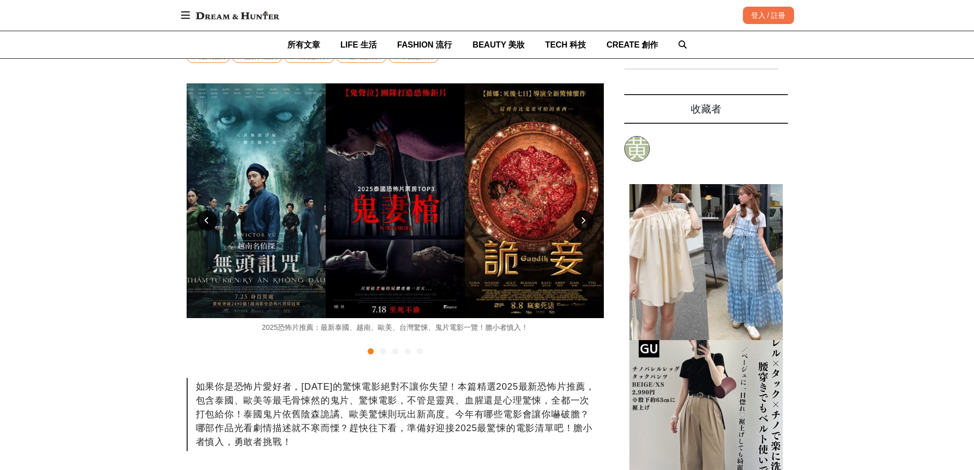
scroll to position [102, 0]
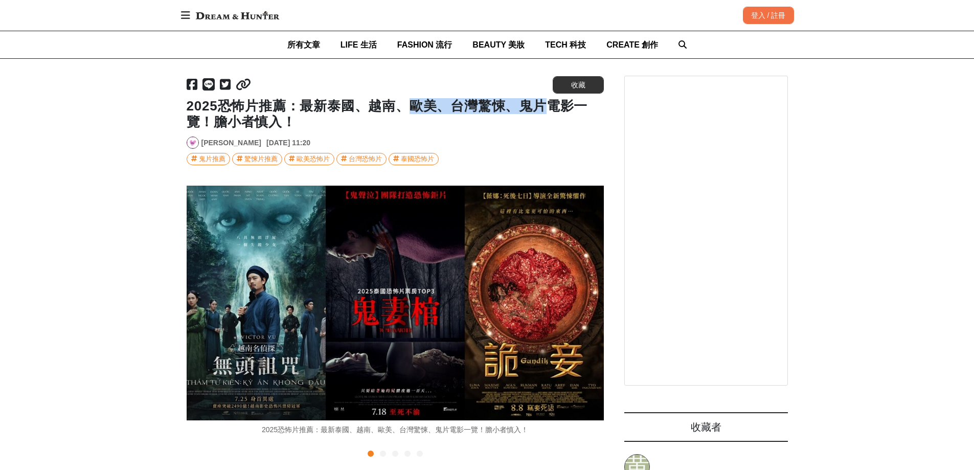
drag, startPoint x: 414, startPoint y: 110, endPoint x: 531, endPoint y: 125, distance: 117.5
click at [540, 110] on h1 "2025恐怖片推薦：最新泰國、越南、歐美、台灣驚悚、鬼片電影一覽！膽小者慎入！" at bounding box center [395, 114] width 417 height 32
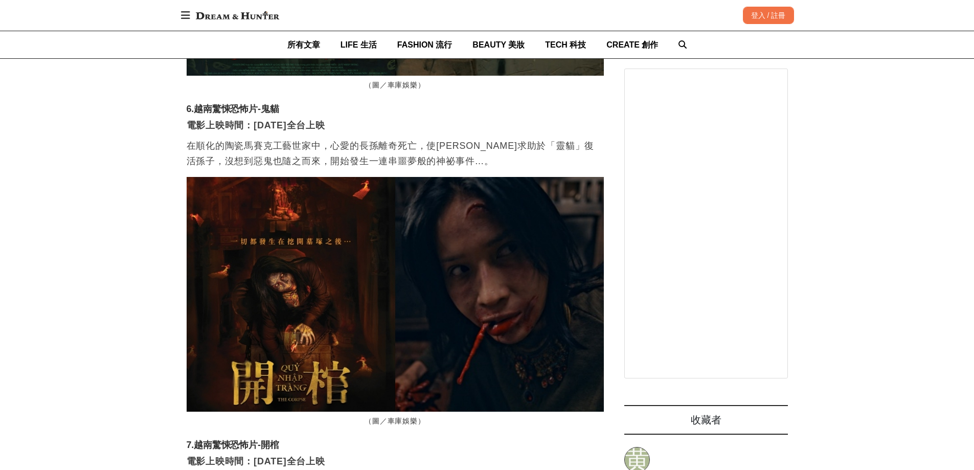
scroll to position [5929, 0]
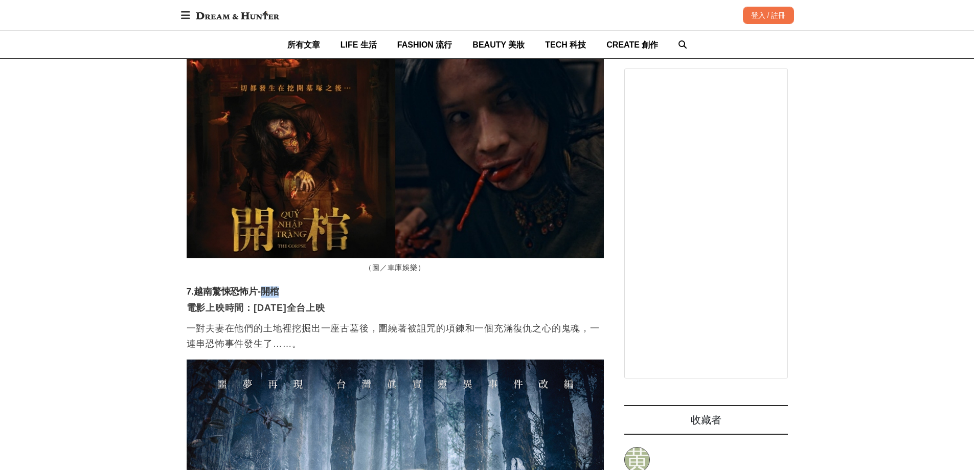
drag, startPoint x: 260, startPoint y: 214, endPoint x: 330, endPoint y: 223, distance: 70.2
click at [284, 286] on h3 "7.越南驚悚恐怖片-開棺" at bounding box center [395, 291] width 417 height 11
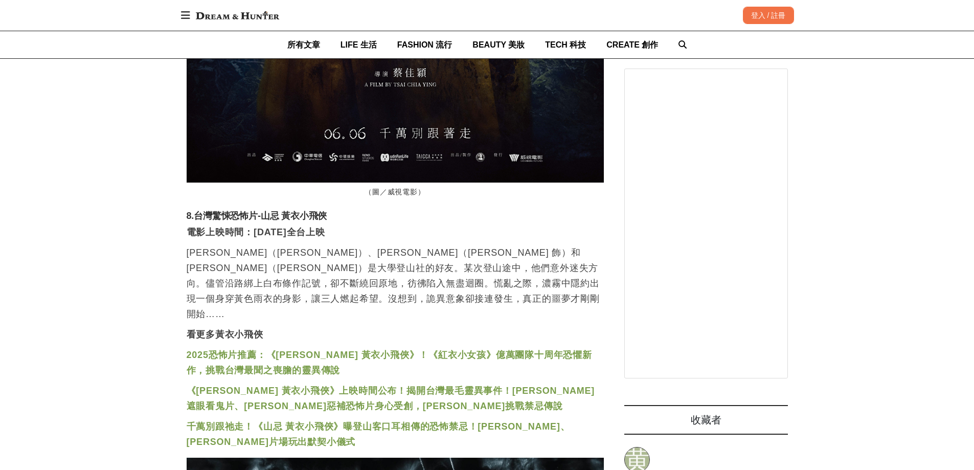
scroll to position [0, 0]
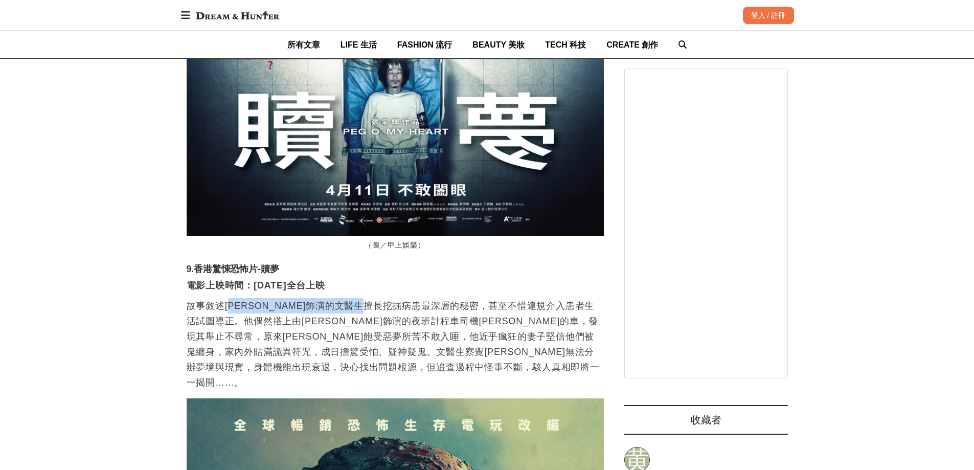
drag, startPoint x: 233, startPoint y: 212, endPoint x: 246, endPoint y: 185, distance: 30.2
click at [401, 298] on p "故事敘述[PERSON_NAME]飾演的文醫生擅長挖掘病患最深層的秘密，甚至不惜違規介入患者生活試圖導正。他偶然搭上由[PERSON_NAME]飾演的夜班計程…" at bounding box center [395, 344] width 417 height 92
drag, startPoint x: 260, startPoint y: 177, endPoint x: 286, endPoint y: 178, distance: 26.1
click at [286, 264] on h3 "9.香港驚悚恐怖片-贖夢" at bounding box center [395, 269] width 417 height 11
copy h3 "贖夢"
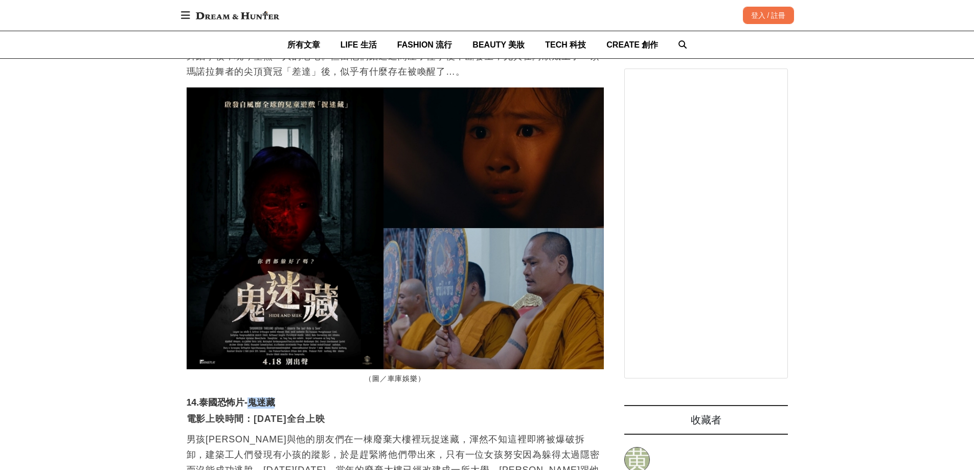
drag, startPoint x: 254, startPoint y: 248, endPoint x: 286, endPoint y: 248, distance: 32.2
click at [286, 397] on h3 "14.泰國恐怖片-鬼迷藏" at bounding box center [395, 402] width 417 height 11
copy h3 "鬼迷藏"
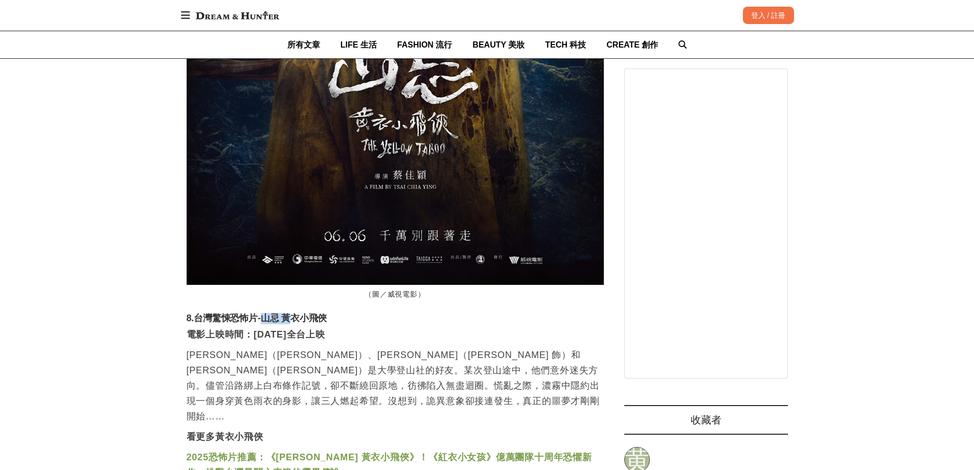
scroll to position [0, 1668]
drag, startPoint x: 261, startPoint y: 239, endPoint x: 325, endPoint y: 239, distance: 63.9
click at [325, 313] on h3 "8.台灣驚悚恐怖片-山忌 黃衣小飛俠" at bounding box center [395, 318] width 417 height 11
copy h3 "[PERSON_NAME] 黃衣小飛俠"
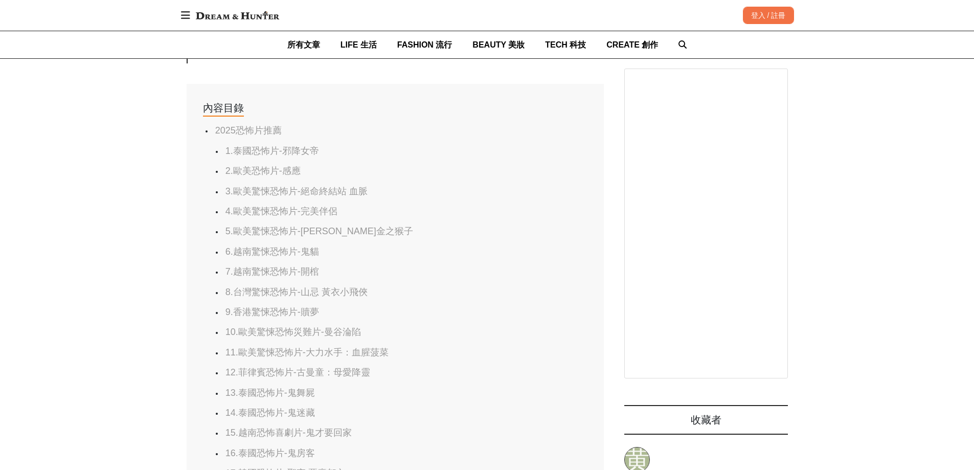
scroll to position [0, 0]
drag, startPoint x: 320, startPoint y: 147, endPoint x: 285, endPoint y: 148, distance: 34.8
click at [285, 149] on li "1.泰國恐怖片-邪降女帝" at bounding box center [394, 151] width 342 height 12
copy link "邪降女帝"
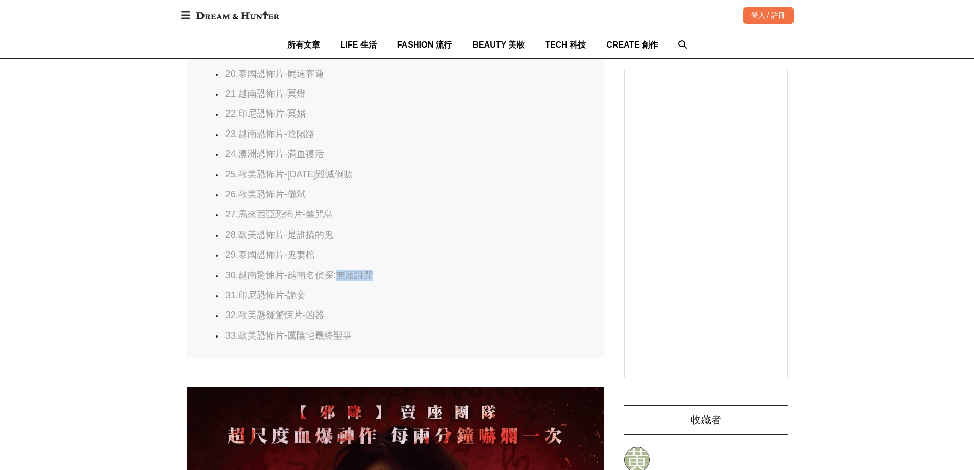
drag, startPoint x: 386, startPoint y: 274, endPoint x: 339, endPoint y: 275, distance: 47.5
click at [339, 275] on li "30.越南驚悚片-越南名偵探:無頭詛咒" at bounding box center [394, 275] width 342 height 12
copy link "無頭詛咒"
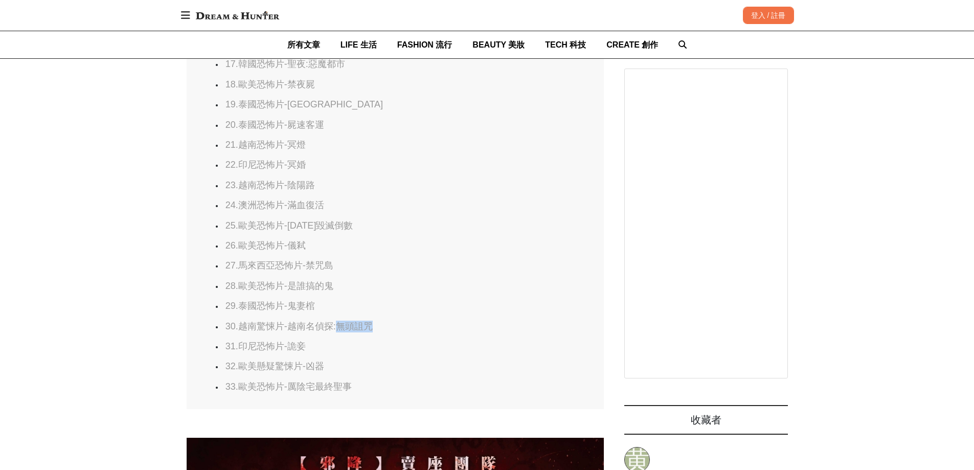
scroll to position [0, 0]
